Goal: Check status: Check status

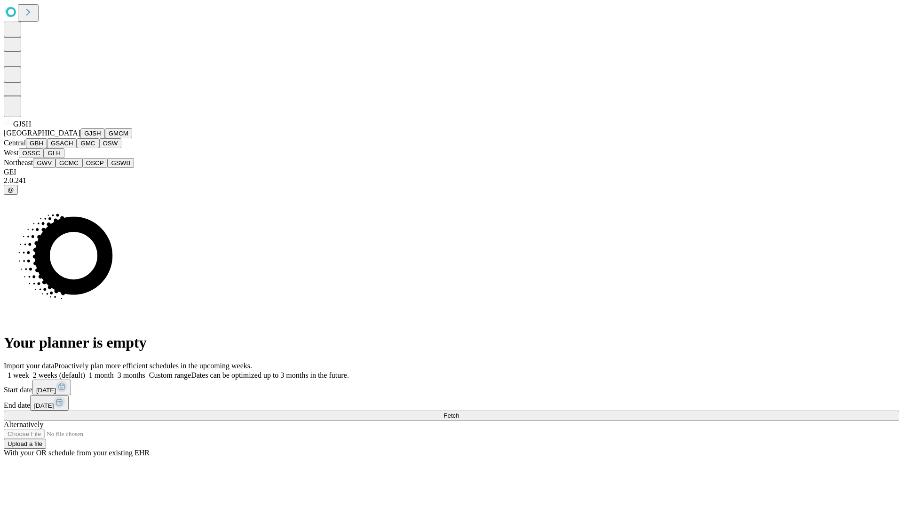
click at [80, 138] on button "GJSH" at bounding box center [92, 133] width 24 height 10
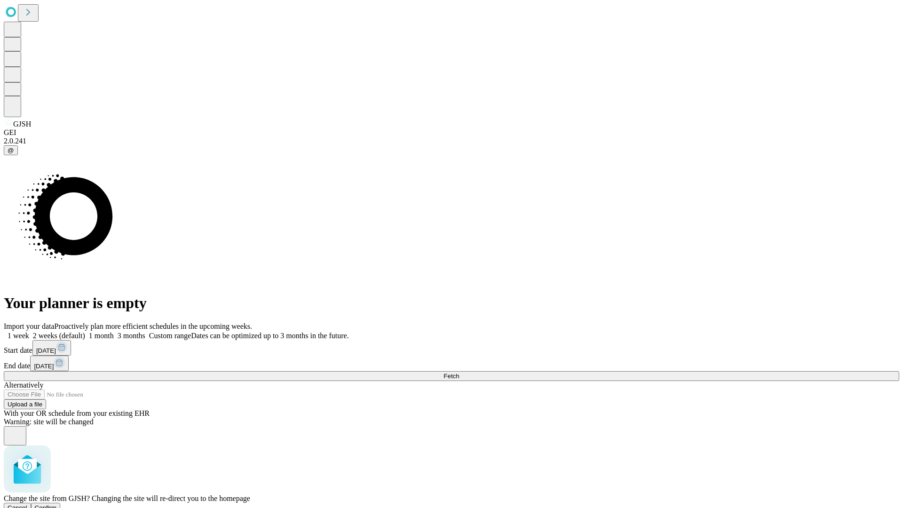
click at [57, 504] on span "Confirm" at bounding box center [46, 507] width 22 height 7
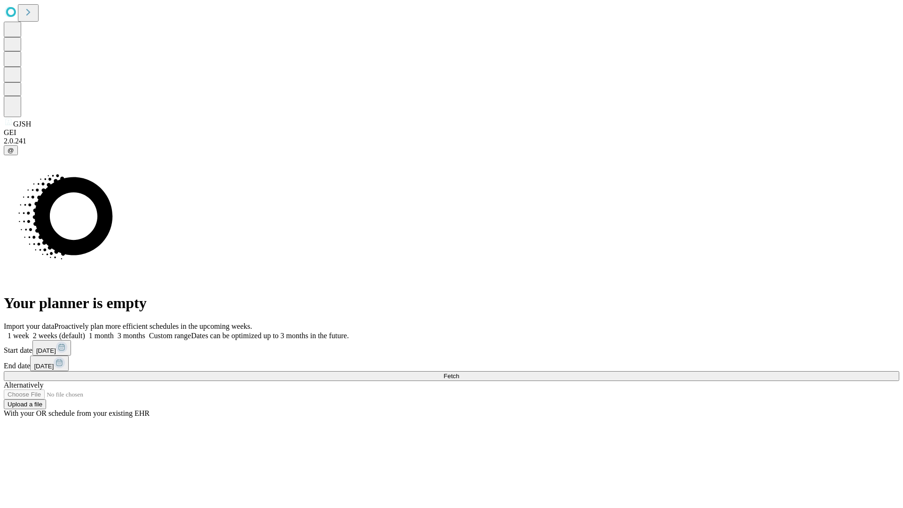
click at [114, 332] on label "1 month" at bounding box center [99, 336] width 29 height 8
click at [459, 373] on span "Fetch" at bounding box center [452, 376] width 16 height 7
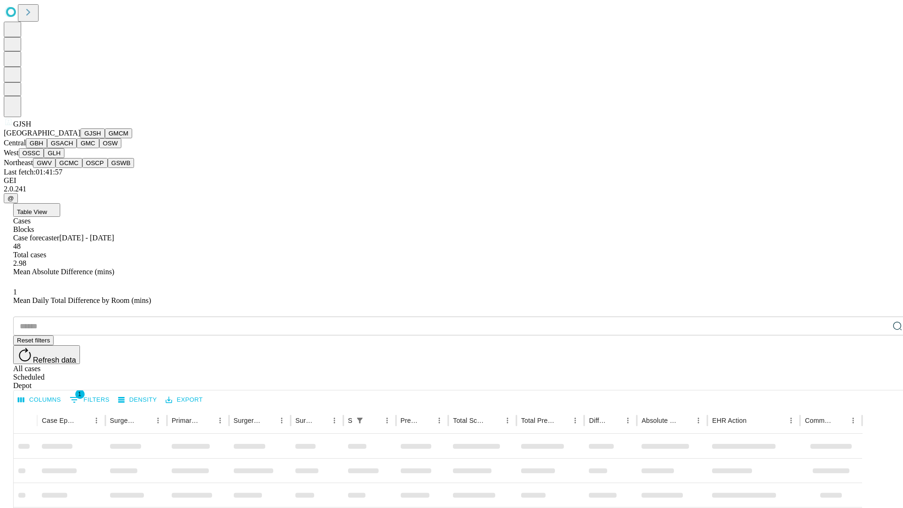
click at [105, 138] on button "GMCM" at bounding box center [118, 133] width 27 height 10
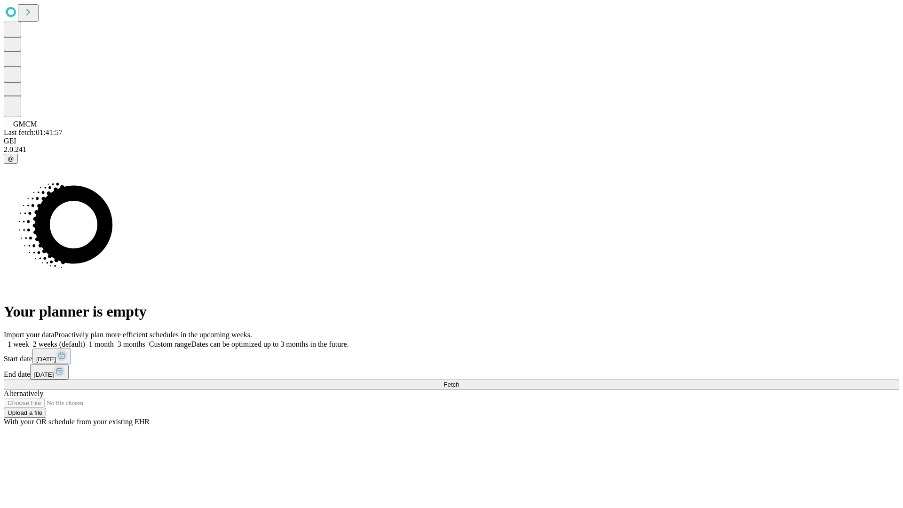
click at [114, 340] on label "1 month" at bounding box center [99, 344] width 29 height 8
click at [459, 381] on span "Fetch" at bounding box center [452, 384] width 16 height 7
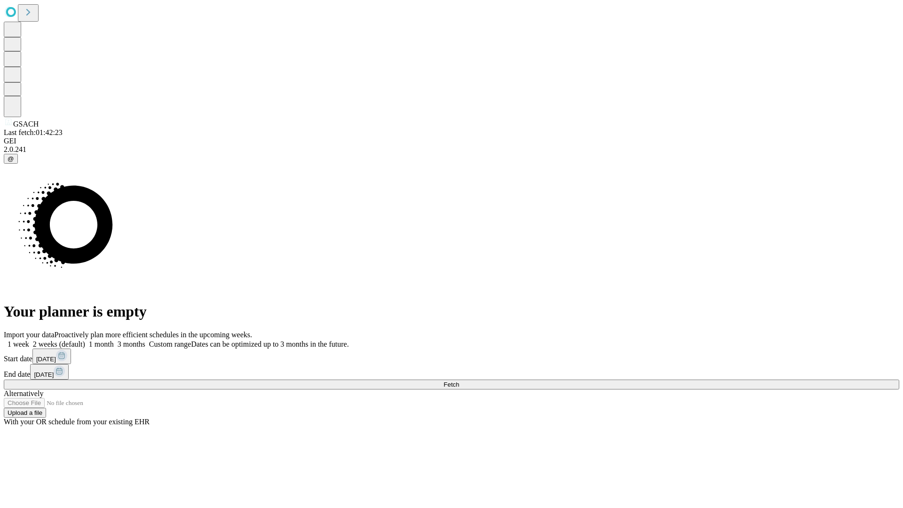
click at [114, 340] on label "1 month" at bounding box center [99, 344] width 29 height 8
click at [459, 381] on span "Fetch" at bounding box center [452, 384] width 16 height 7
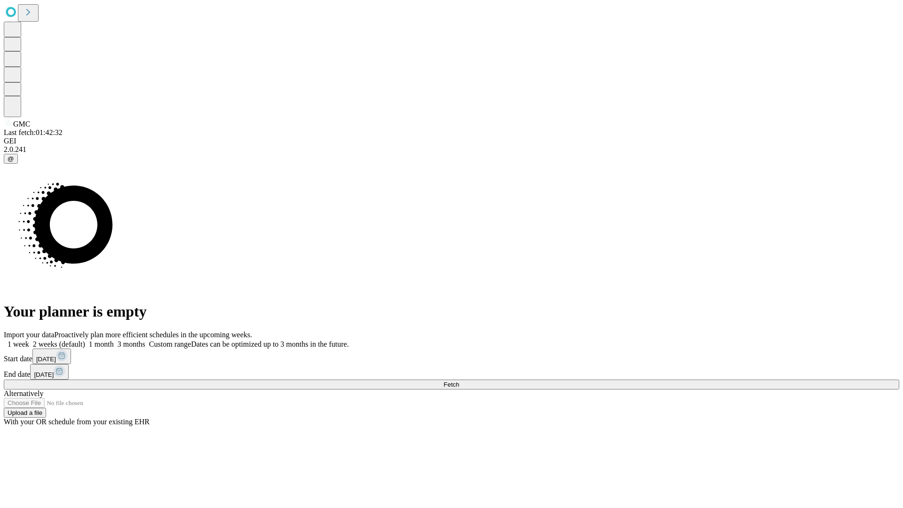
click at [114, 340] on label "1 month" at bounding box center [99, 344] width 29 height 8
click at [459, 381] on span "Fetch" at bounding box center [452, 384] width 16 height 7
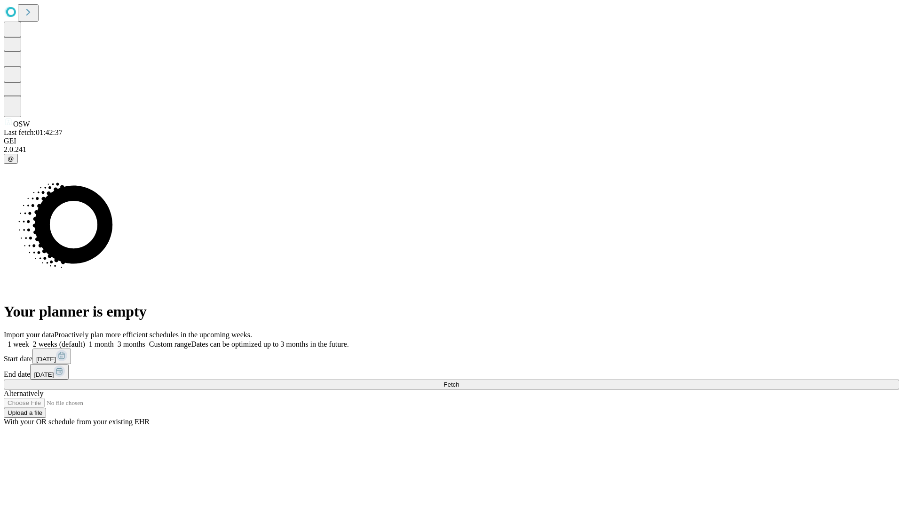
click at [114, 340] on label "1 month" at bounding box center [99, 344] width 29 height 8
click at [459, 381] on span "Fetch" at bounding box center [452, 384] width 16 height 7
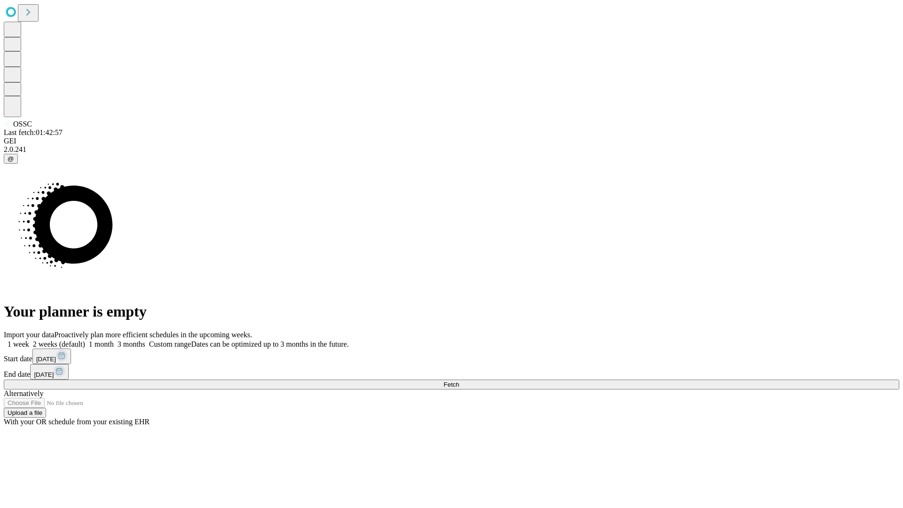
click at [114, 340] on label "1 month" at bounding box center [99, 344] width 29 height 8
click at [459, 381] on span "Fetch" at bounding box center [452, 384] width 16 height 7
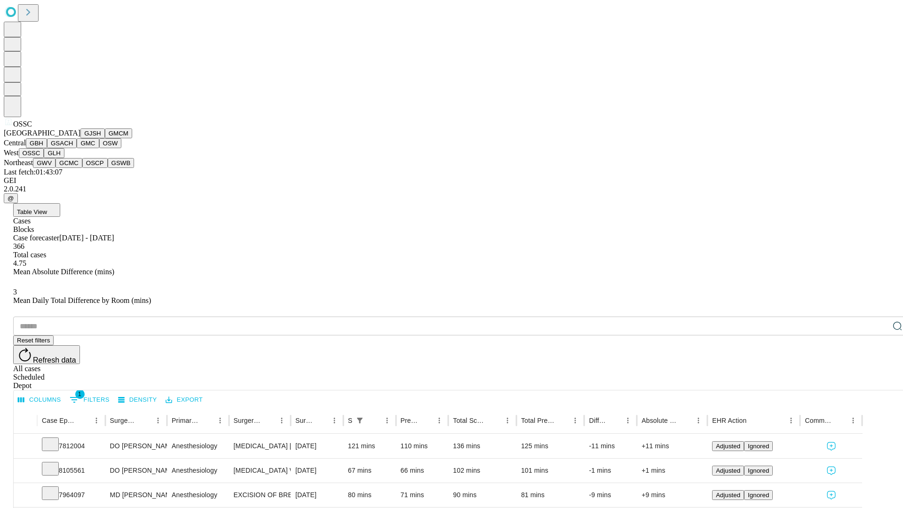
click at [64, 158] on button "GLH" at bounding box center [54, 153] width 20 height 10
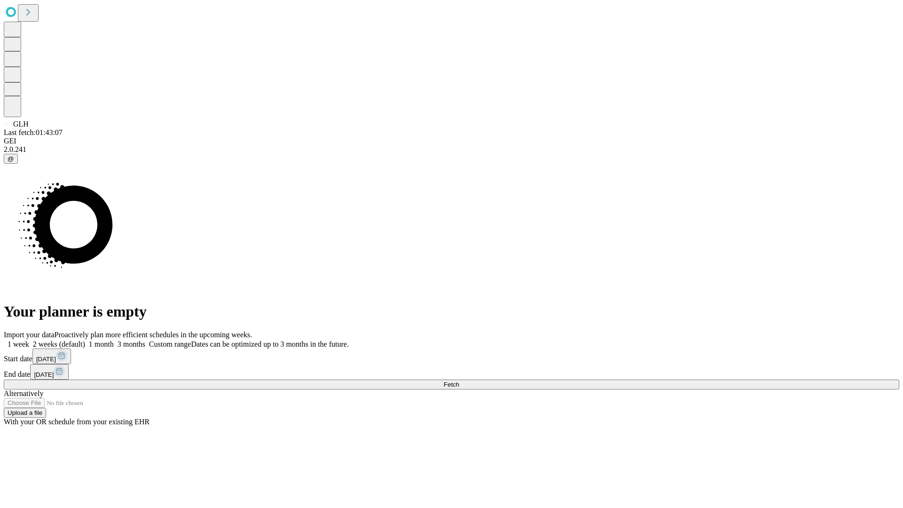
click at [114, 340] on label "1 month" at bounding box center [99, 344] width 29 height 8
click at [459, 381] on span "Fetch" at bounding box center [452, 384] width 16 height 7
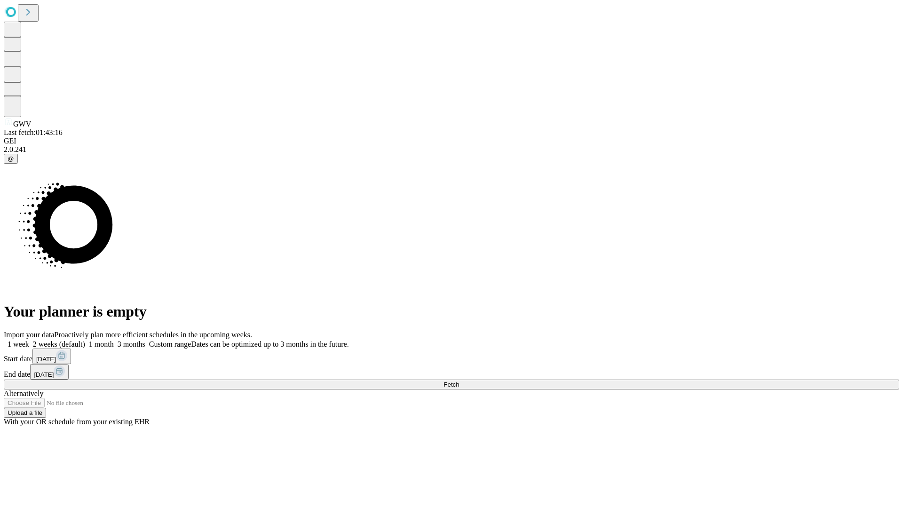
click at [114, 340] on label "1 month" at bounding box center [99, 344] width 29 height 8
click at [459, 381] on span "Fetch" at bounding box center [452, 384] width 16 height 7
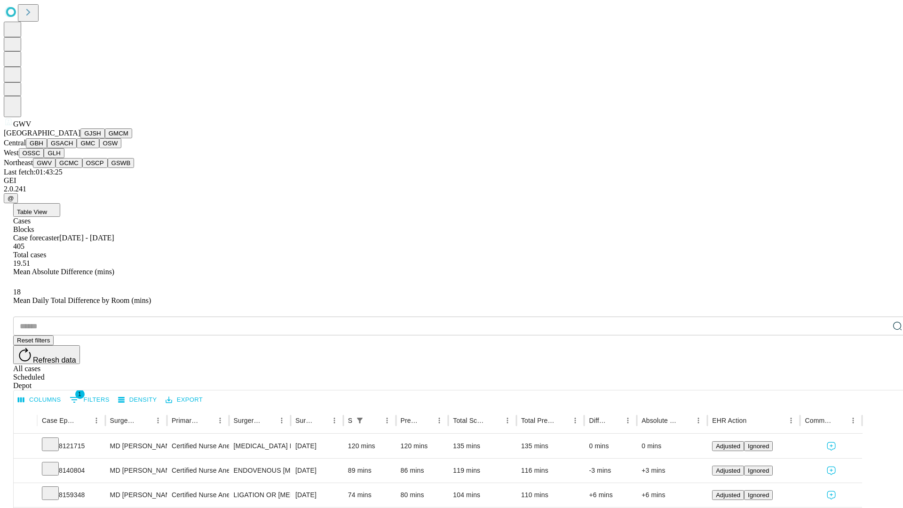
click at [73, 168] on button "GCMC" at bounding box center [69, 163] width 27 height 10
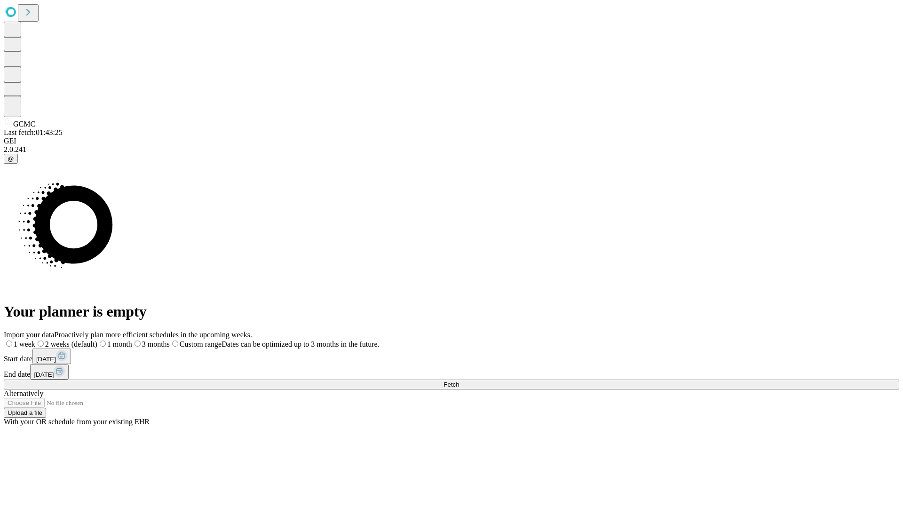
click at [132, 340] on label "1 month" at bounding box center [114, 344] width 35 height 8
click at [459, 381] on span "Fetch" at bounding box center [452, 384] width 16 height 7
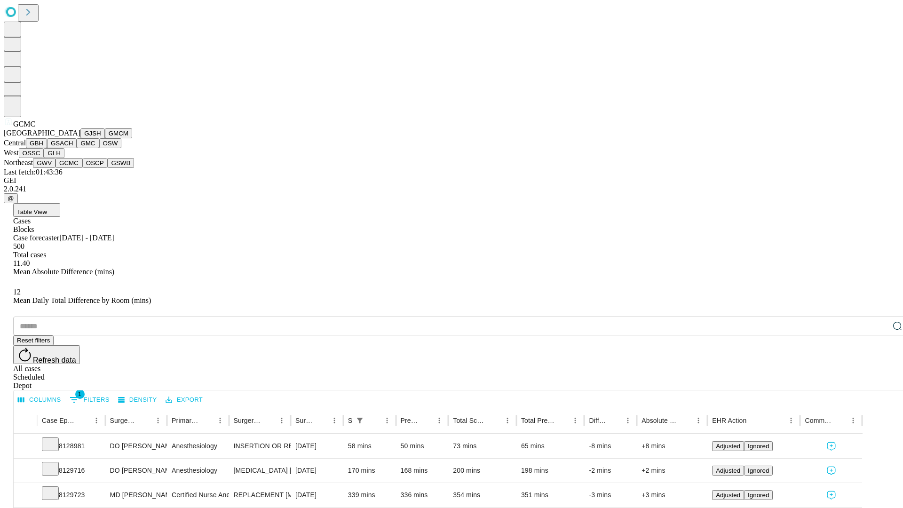
click at [82, 168] on button "OSCP" at bounding box center [94, 163] width 25 height 10
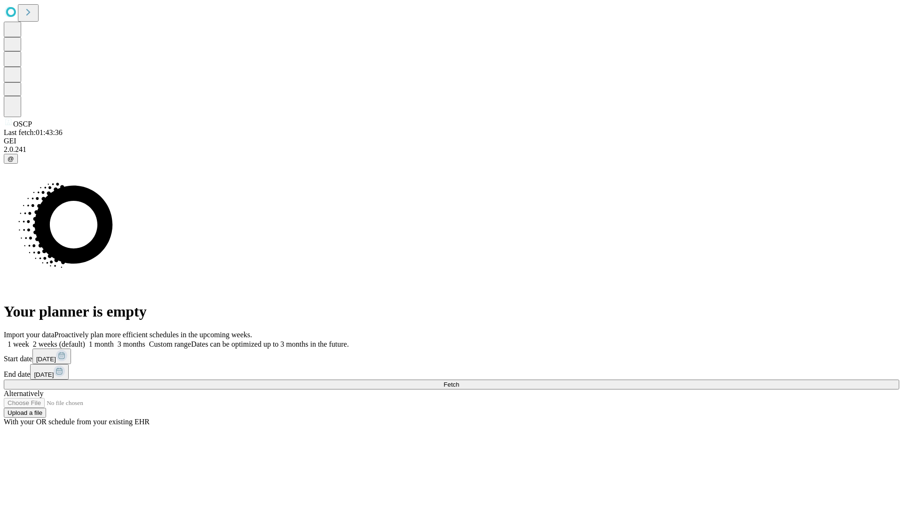
click at [114, 340] on label "1 month" at bounding box center [99, 344] width 29 height 8
click at [459, 381] on span "Fetch" at bounding box center [452, 384] width 16 height 7
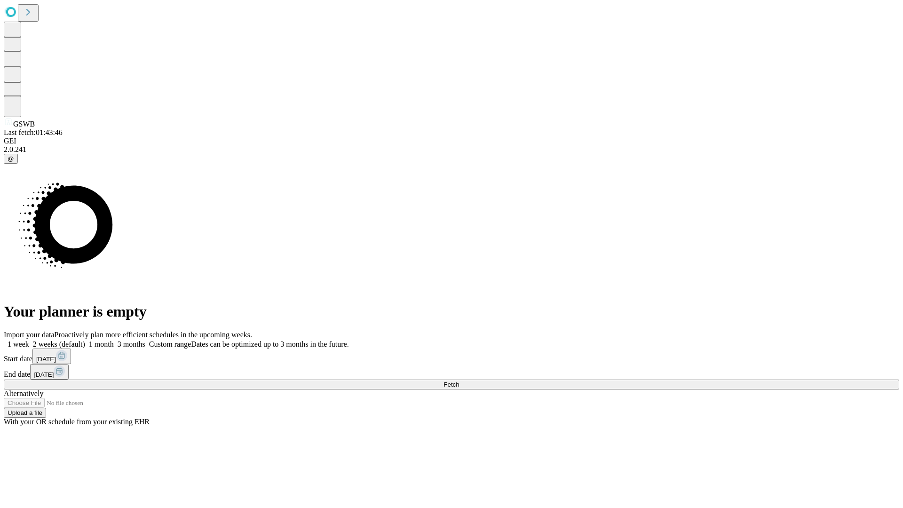
click at [459, 381] on span "Fetch" at bounding box center [452, 384] width 16 height 7
